Goal: Task Accomplishment & Management: Manage account settings

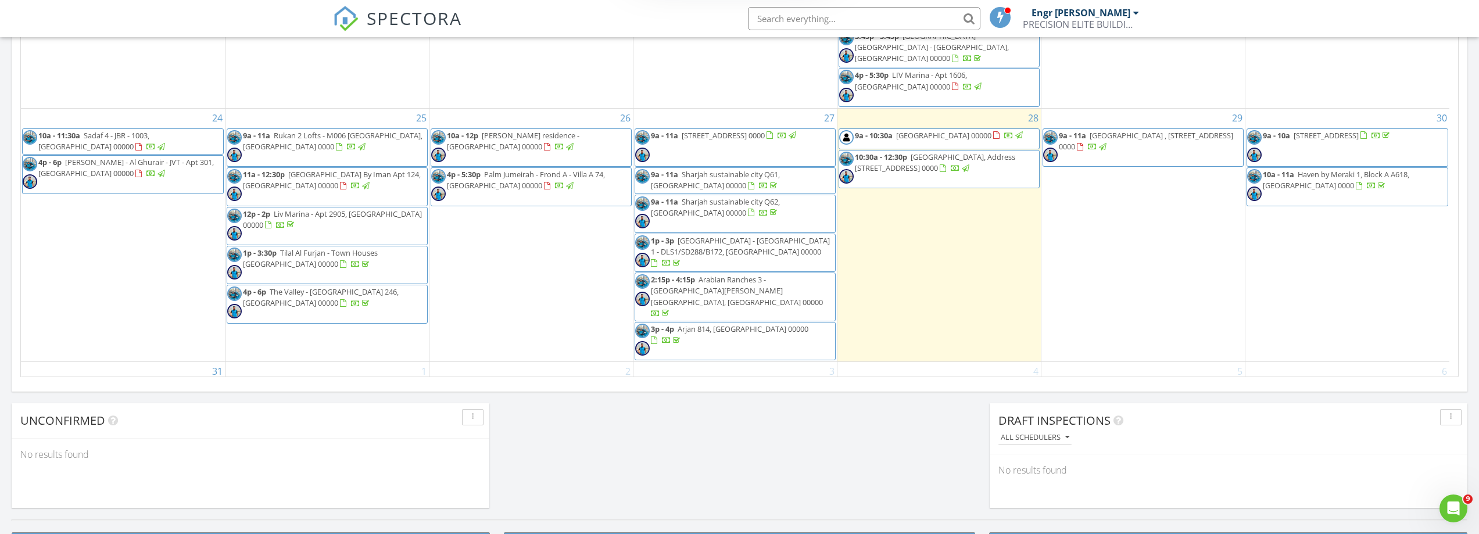
scroll to position [783, 0]
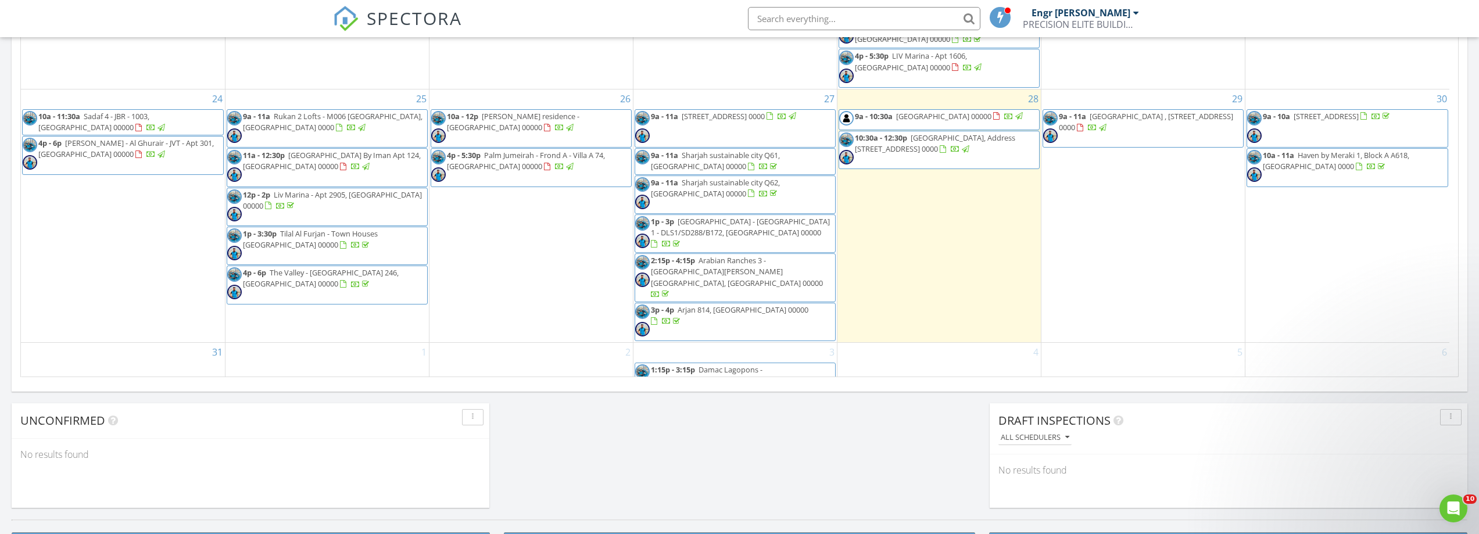
click at [955, 111] on span "Maha Townhouse 217, دبي 00000" at bounding box center [943, 116] width 95 height 10
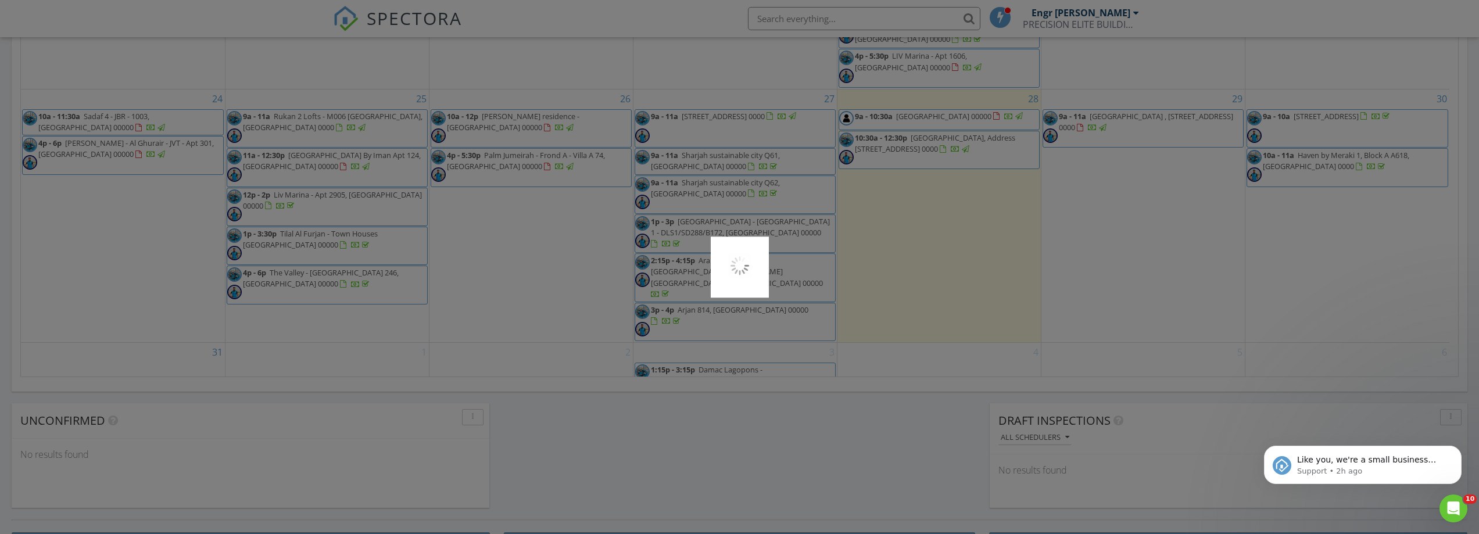
scroll to position [0, 0]
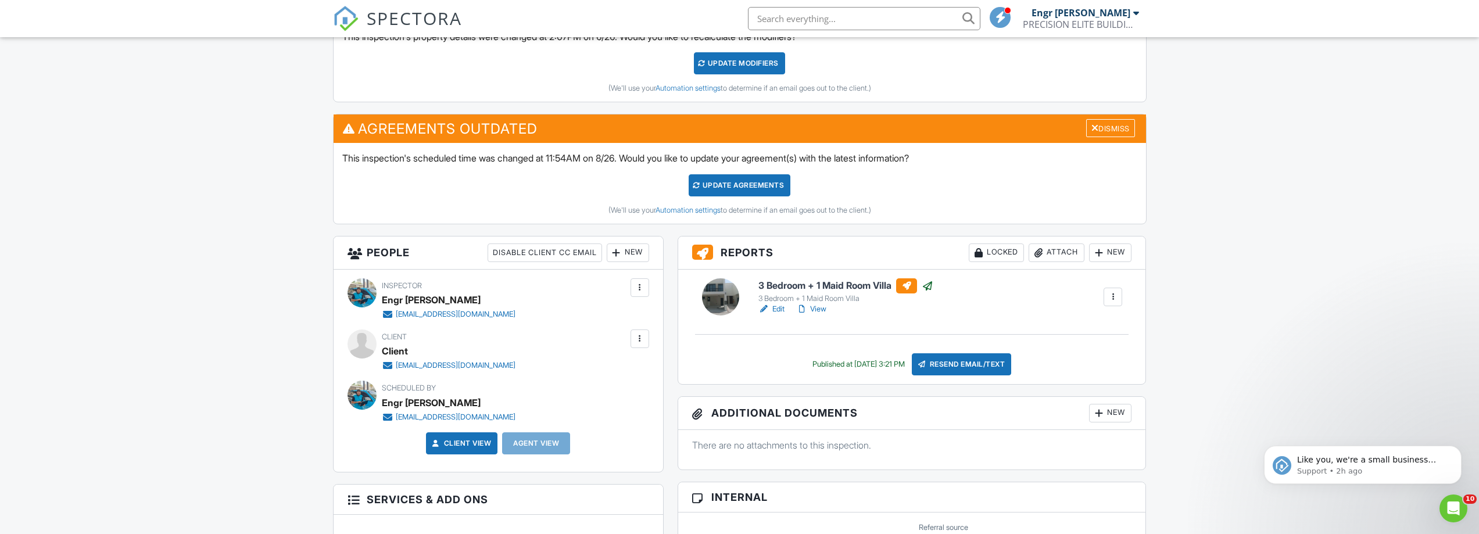
click at [814, 310] on link "View" at bounding box center [811, 309] width 30 height 12
click at [966, 367] on div "Resend Email/Text" at bounding box center [962, 364] width 100 height 22
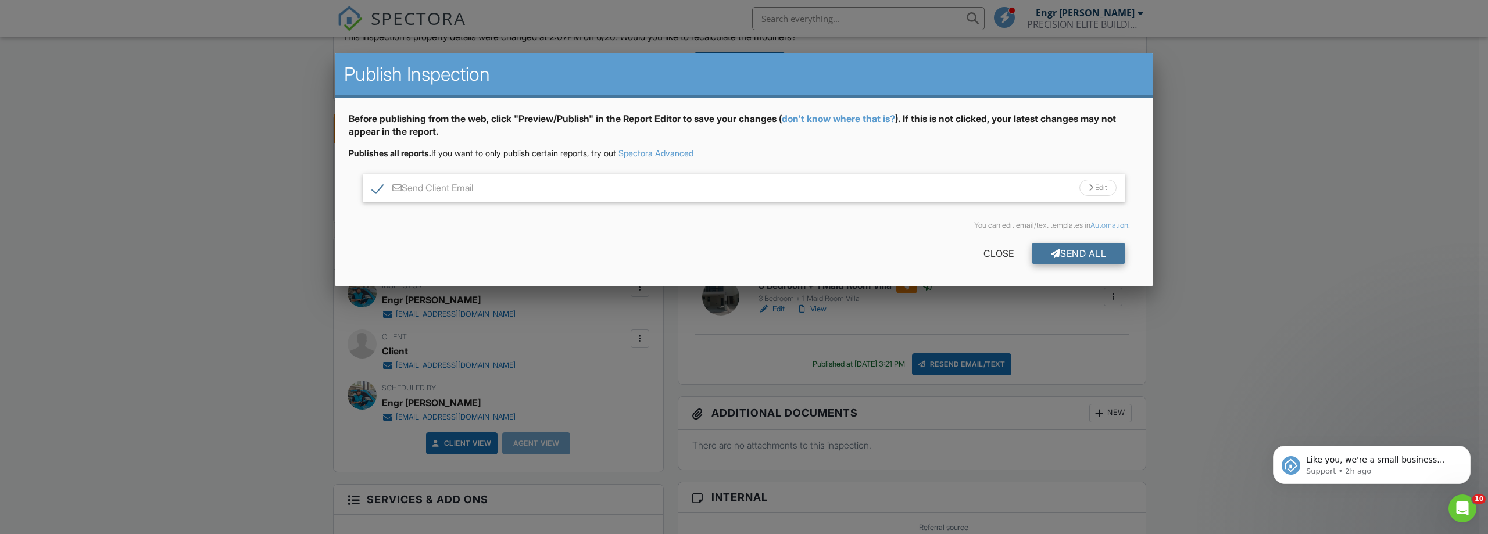
click at [1056, 253] on div "Send All" at bounding box center [1078, 253] width 93 height 21
